Goal: Complete application form

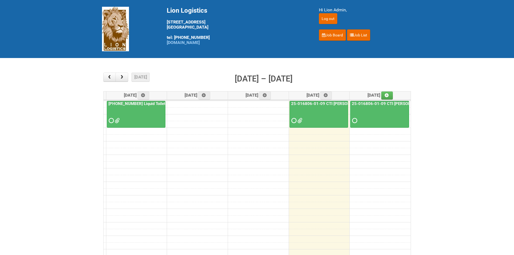
click at [358, 123] on div at bounding box center [380, 116] width 58 height 18
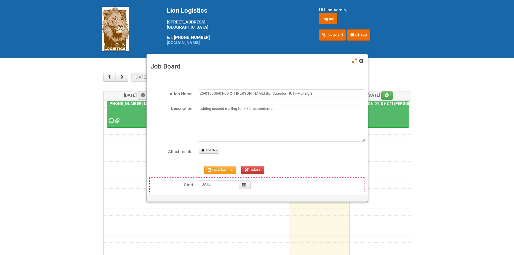
click at [361, 61] on span at bounding box center [361, 61] width 4 height 4
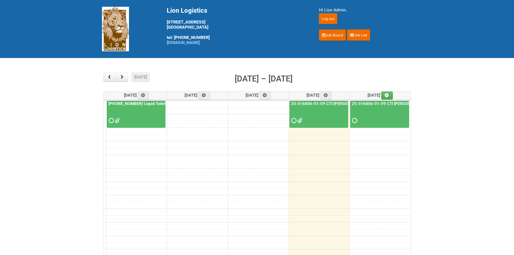
click at [295, 122] on span at bounding box center [293, 121] width 4 height 4
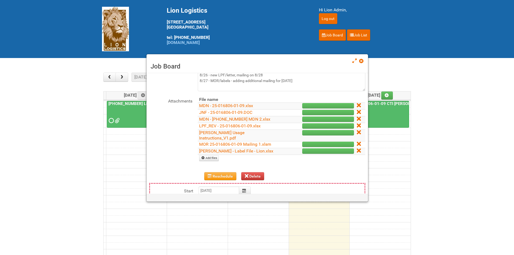
scroll to position [54, 0]
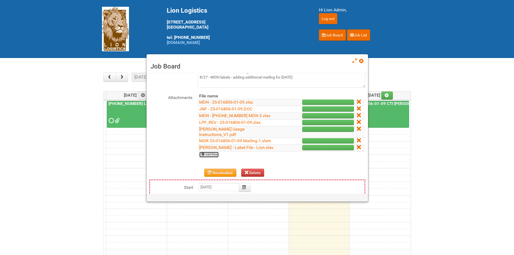
click at [214, 152] on link "Add files" at bounding box center [209, 155] width 20 height 6
type input "C:\fakepath\grp 1001 1..jpg"
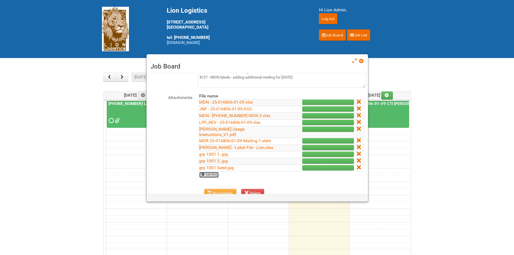
click at [211, 172] on link "Add files" at bounding box center [209, 175] width 20 height 6
type input "C:\fakepath\grp 2001 1..jpg"
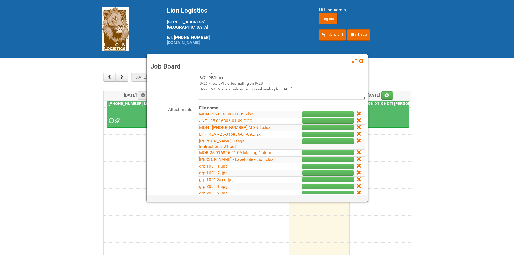
scroll to position [0, 0]
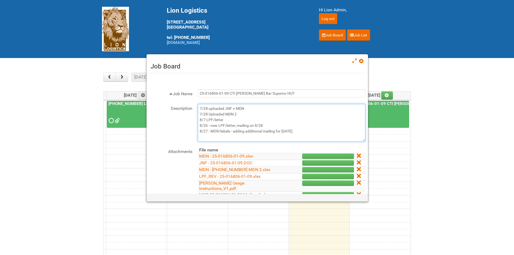
click at [303, 132] on textarea "7/28 uploaded JNF + MDN 7/28 Uploaded MDN 2 8/7 LPF/letter 8/26 - new LPF/lette…" at bounding box center [281, 123] width 167 height 38
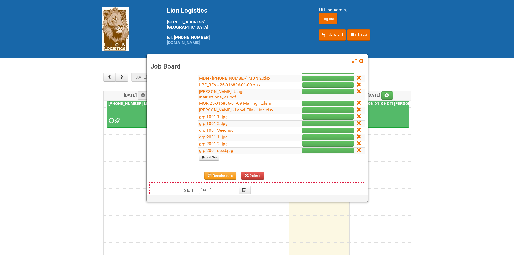
scroll to position [135, 0]
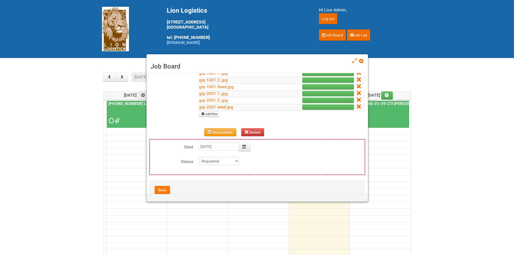
type textarea "7/28 uploaded JNF + MDN 7/28 Uploaded MDN 2 8/7 LPF/letter 8/26 - new LPF/lette…"
click at [168, 189] on button "Save" at bounding box center [162, 190] width 15 height 8
type input "[DATE] 09:00:00"
